Goal: Task Accomplishment & Management: Manage account settings

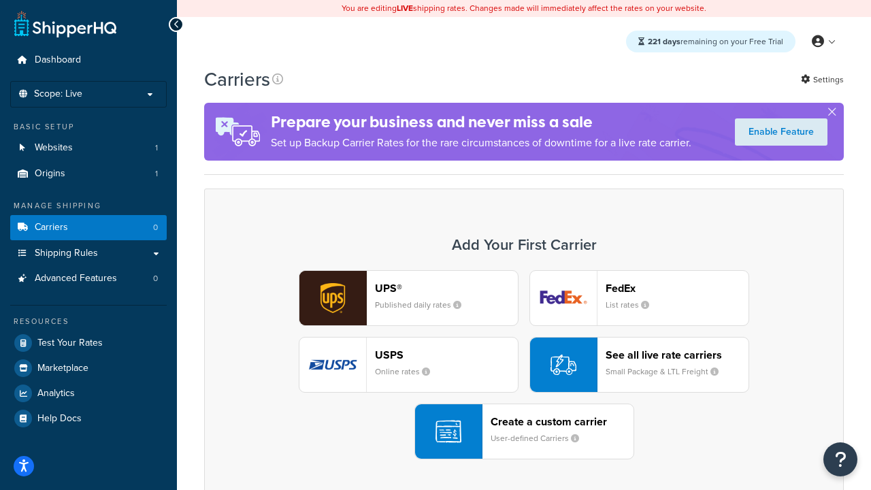
click at [524, 365] on div "UPS® Published daily rates FedEx List rates USPS Online rates See all live rate…" at bounding box center [524, 364] width 611 height 189
click at [677, 288] on header "FedEx" at bounding box center [677, 288] width 143 height 13
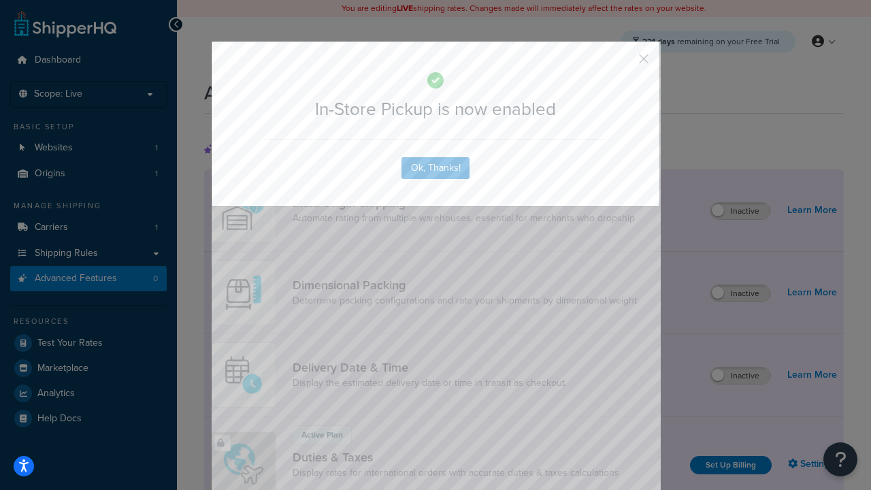
scroll to position [441, 0]
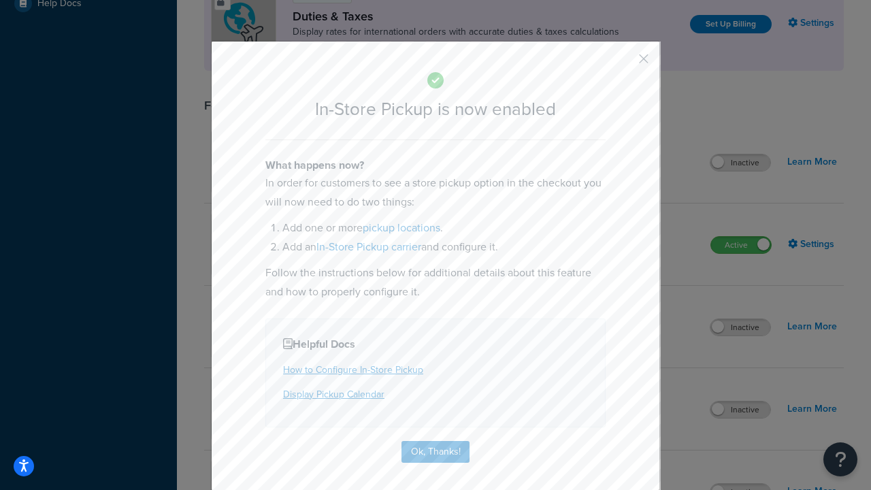
click at [624, 63] on button "button" at bounding box center [623, 63] width 3 height 3
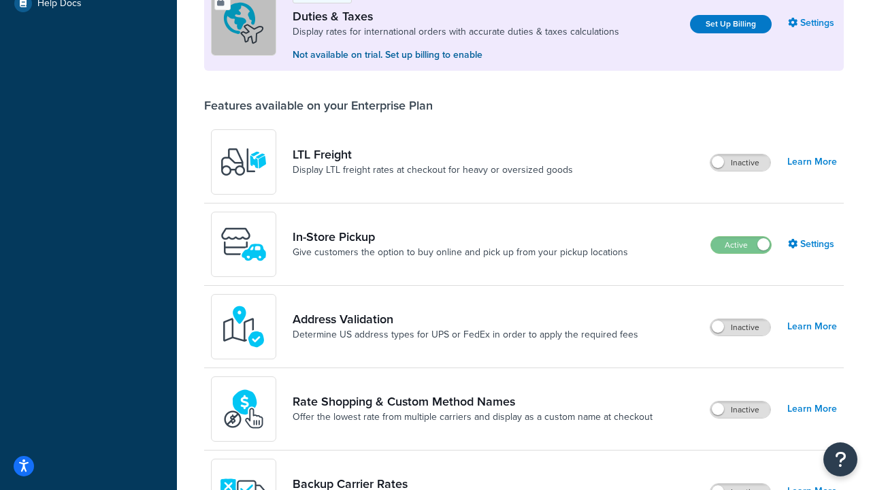
scroll to position [415, 0]
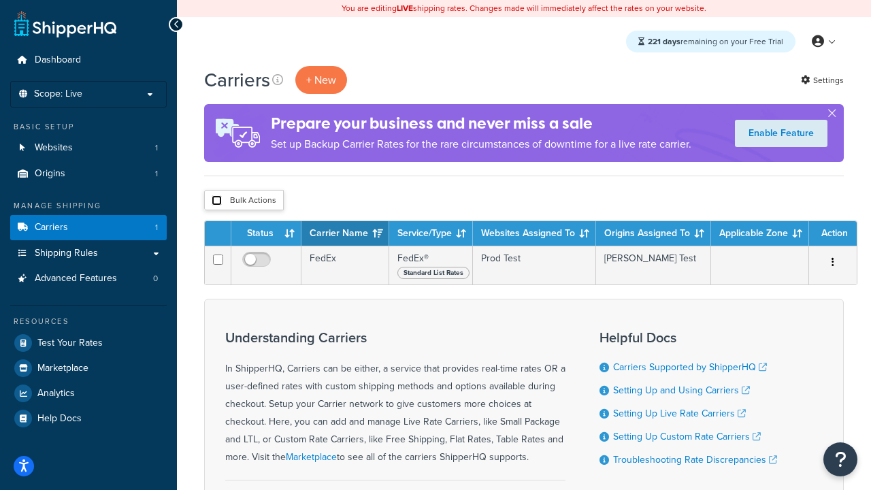
click at [217, 201] on input "checkbox" at bounding box center [217, 200] width 10 height 10
checkbox input "true"
click at [0, 0] on button "Delete" at bounding box center [0, 0] width 0 height 0
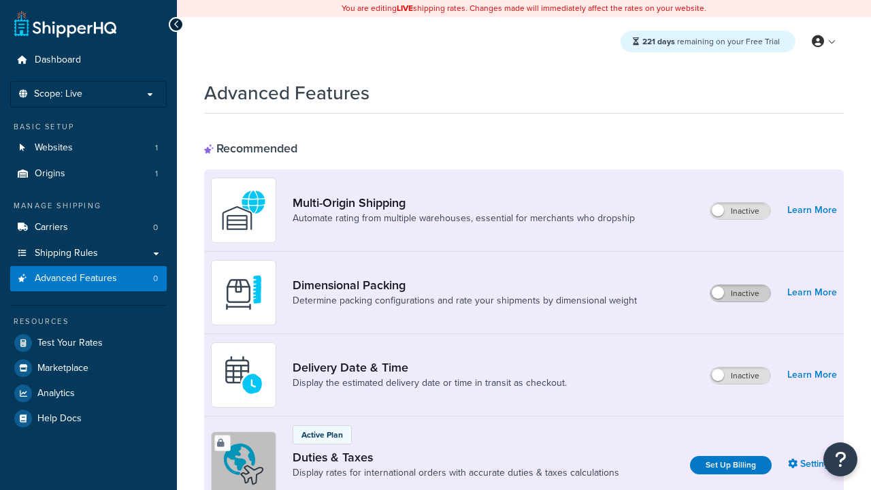
click at [741, 293] on label "Inactive" at bounding box center [741, 293] width 60 height 16
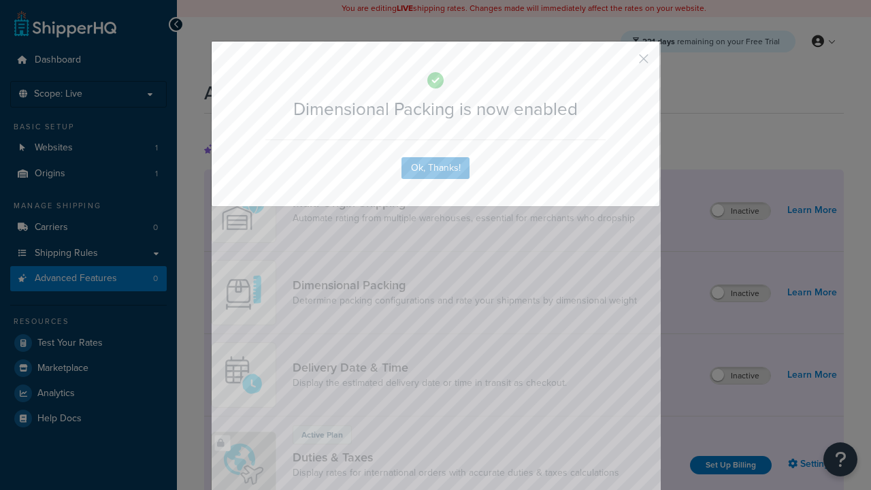
click at [624, 63] on button "button" at bounding box center [623, 63] width 3 height 3
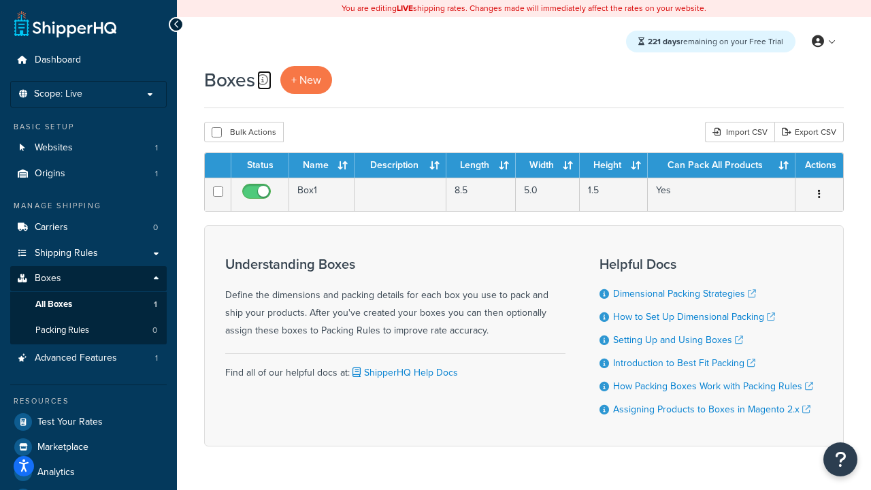
click at [263, 80] on icon at bounding box center [262, 79] width 11 height 11
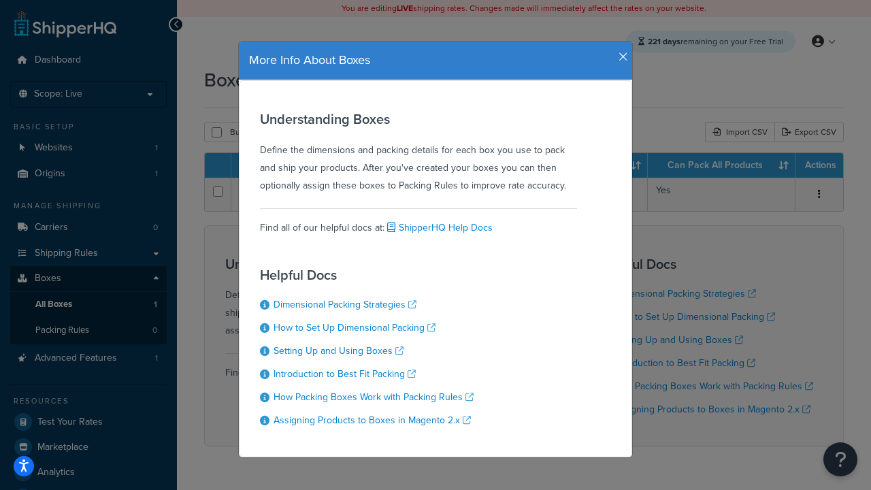
click at [620, 52] on icon "button" at bounding box center [624, 57] width 10 height 12
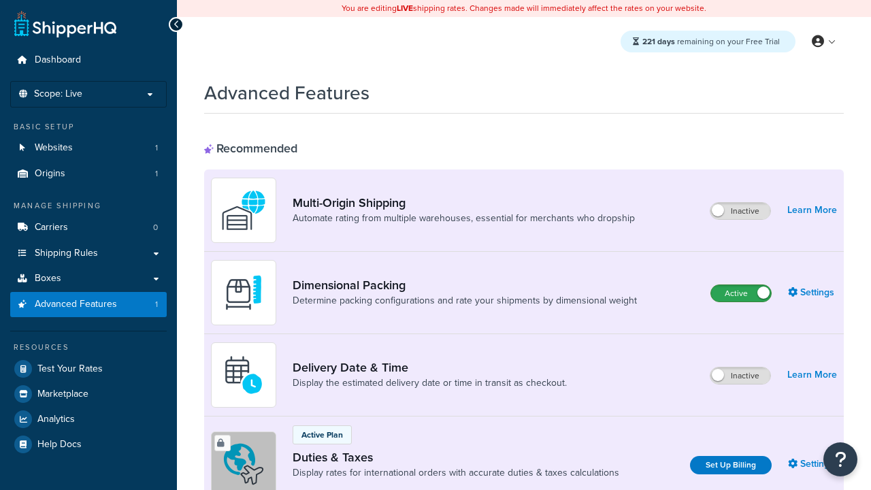
click at [741, 293] on label "Active" at bounding box center [741, 293] width 60 height 16
